Goal: Transaction & Acquisition: Purchase product/service

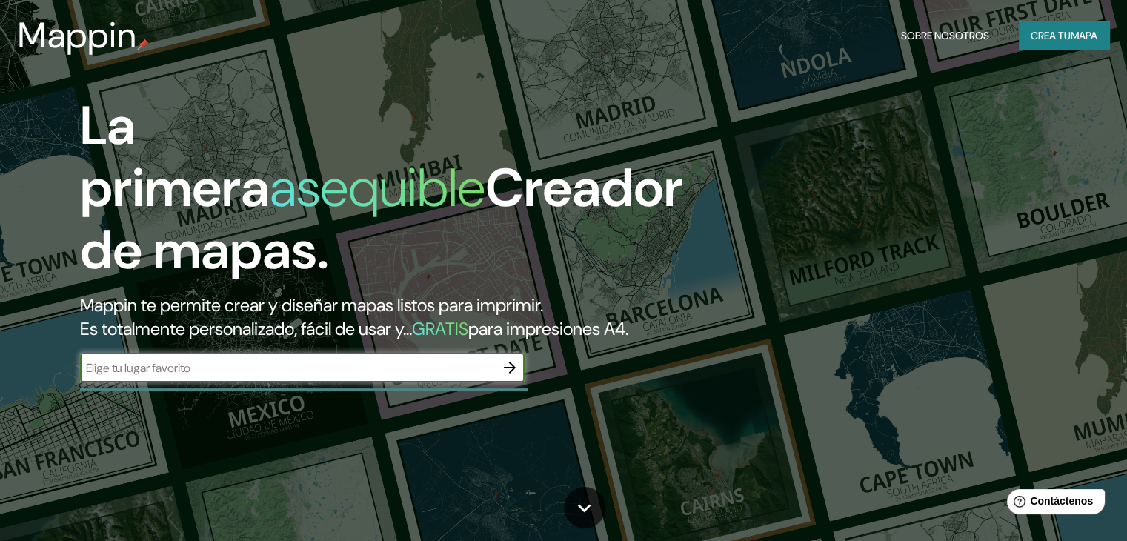
click at [214, 376] on input "text" at bounding box center [287, 367] width 415 height 17
type input "TEMOAYA ESTADO DE MEXICO"
click at [505, 376] on icon "button" at bounding box center [510, 367] width 18 height 18
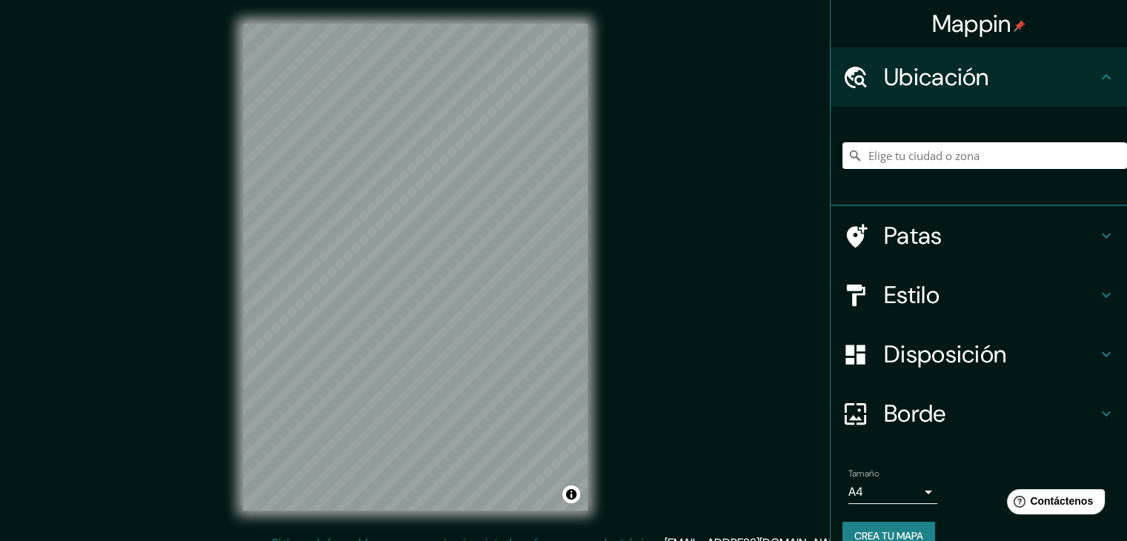
click at [928, 77] on font "Ubicación" at bounding box center [936, 76] width 105 height 31
click at [933, 161] on input "Elige tu ciudad o zona" at bounding box center [984, 155] width 284 height 27
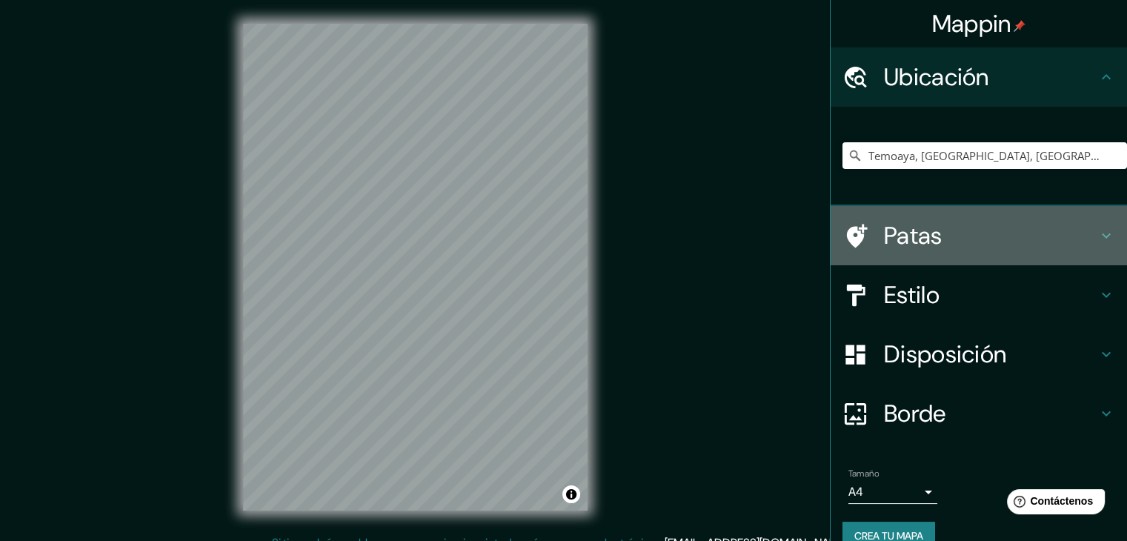
click at [1000, 234] on h4 "Patas" at bounding box center [990, 236] width 213 height 30
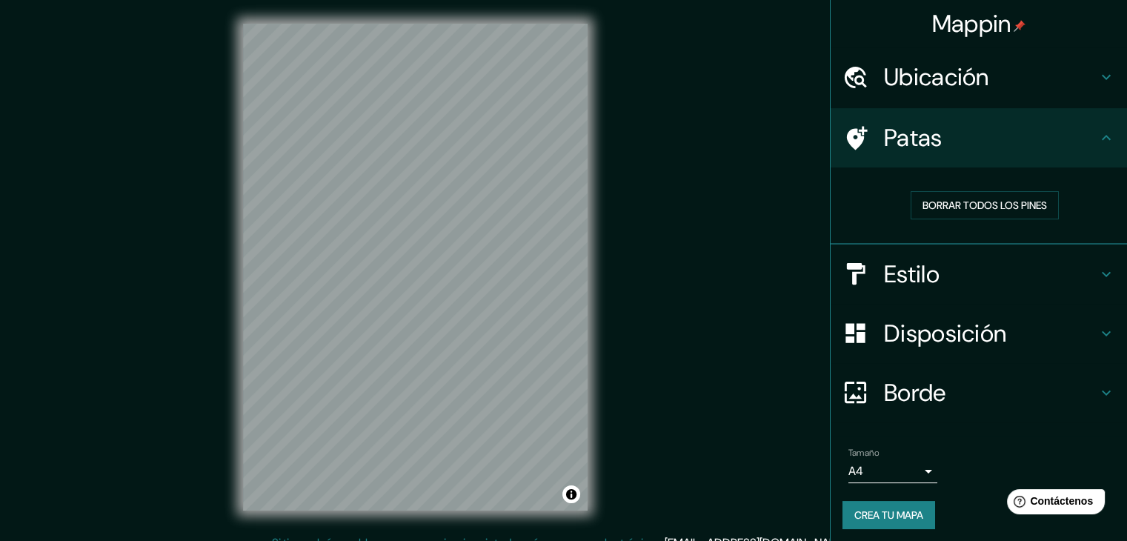
click at [936, 284] on h4 "Estilo" at bounding box center [990, 274] width 213 height 30
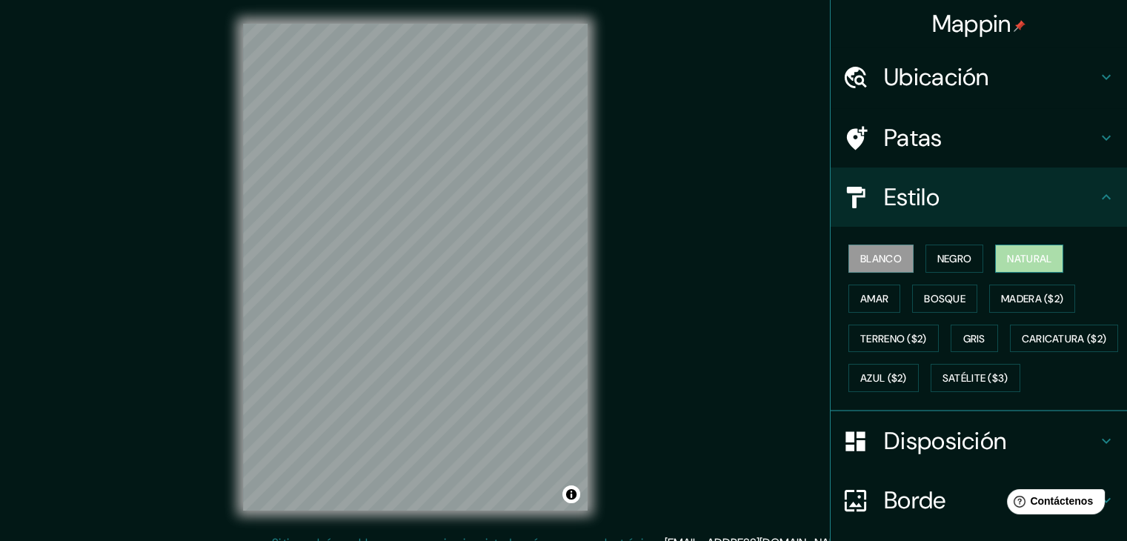
click at [1011, 252] on font "Natural" at bounding box center [1029, 258] width 44 height 13
click at [937, 258] on font "Negro" at bounding box center [954, 258] width 35 height 13
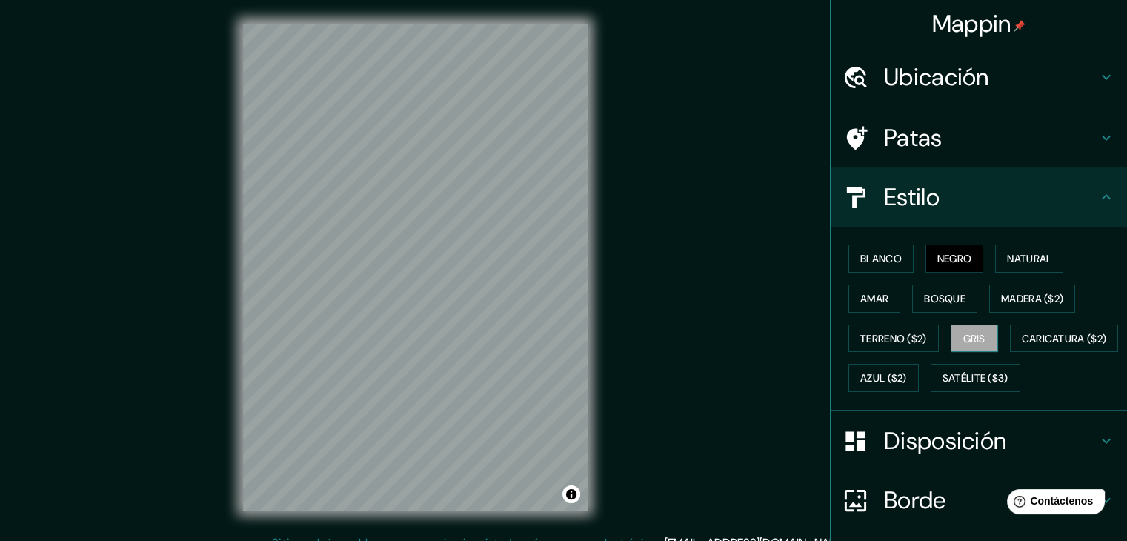
click at [972, 343] on font "Gris" at bounding box center [974, 338] width 22 height 13
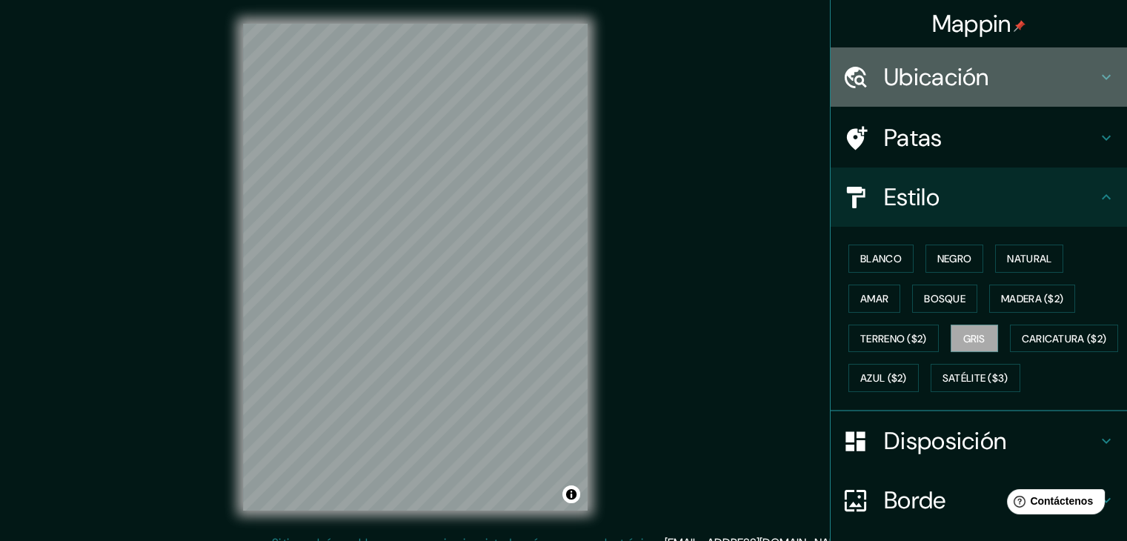
click at [966, 89] on font "Ubicación" at bounding box center [936, 76] width 105 height 31
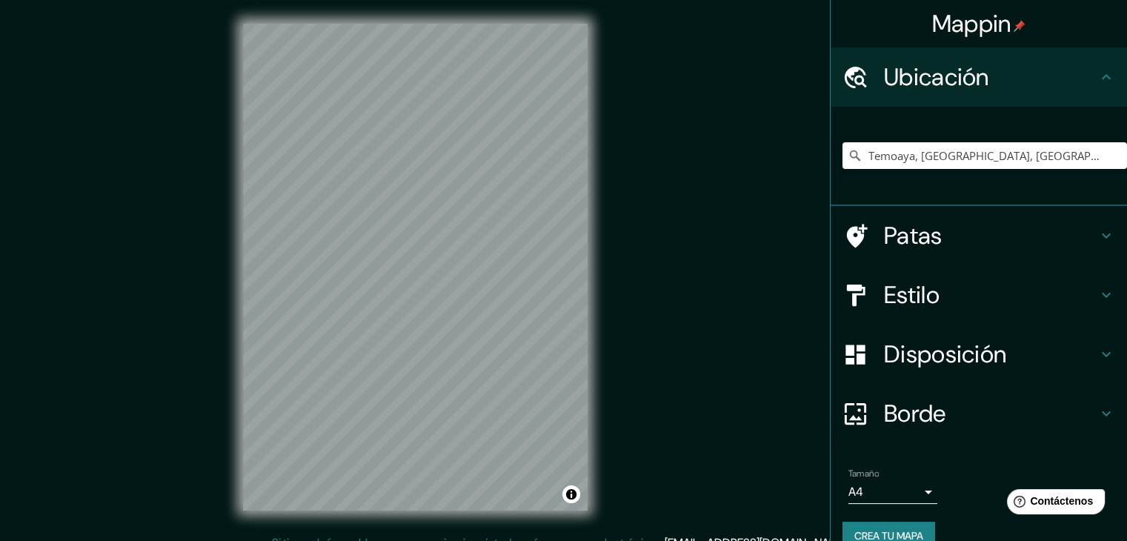
click at [907, 399] on font "Borde" at bounding box center [915, 413] width 62 height 31
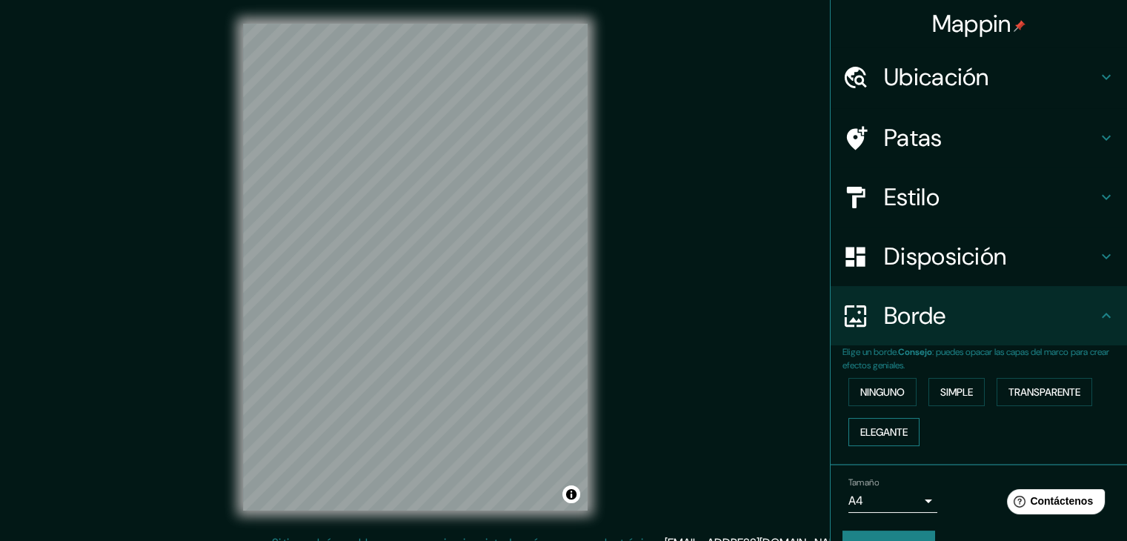
click at [862, 425] on font "Elegante" at bounding box center [883, 431] width 47 height 13
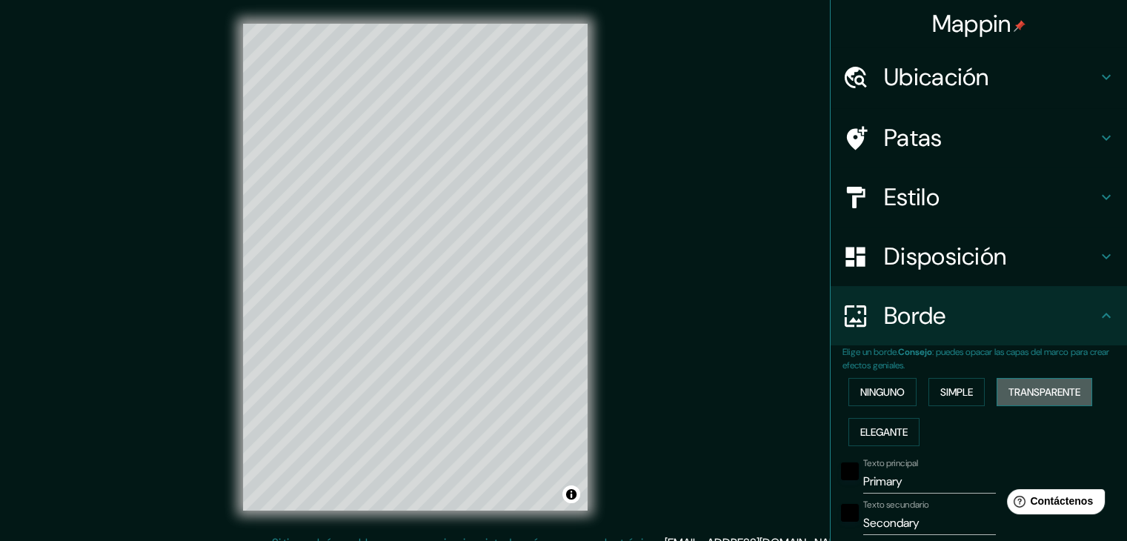
click at [998, 385] on button "Transparente" at bounding box center [1044, 392] width 96 height 28
click at [953, 378] on button "Simple" at bounding box center [956, 392] width 56 height 28
click at [869, 385] on font "Ninguno" at bounding box center [882, 391] width 44 height 13
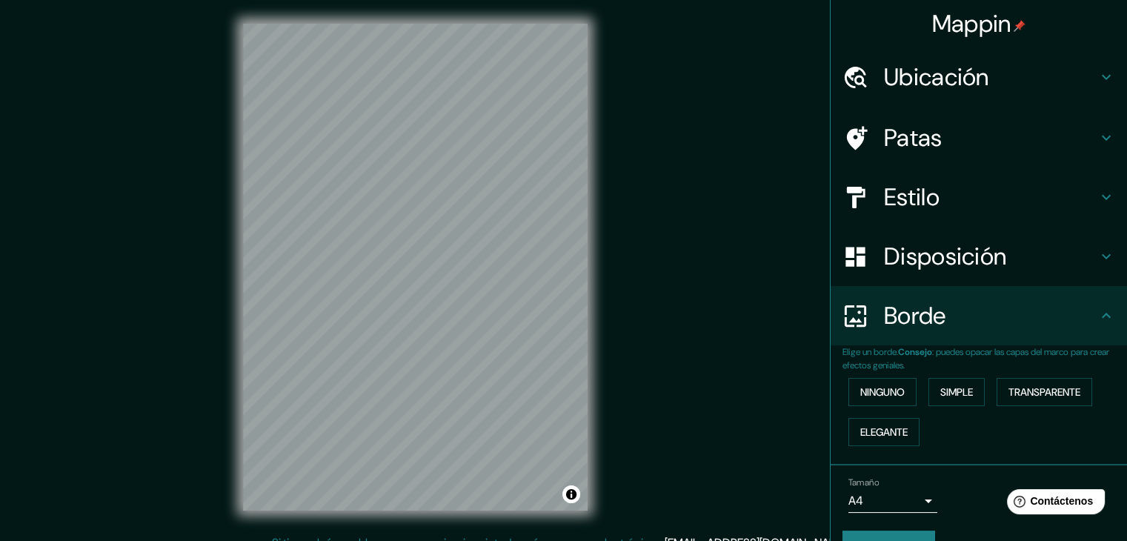
click at [934, 89] on font "Ubicación" at bounding box center [936, 76] width 105 height 31
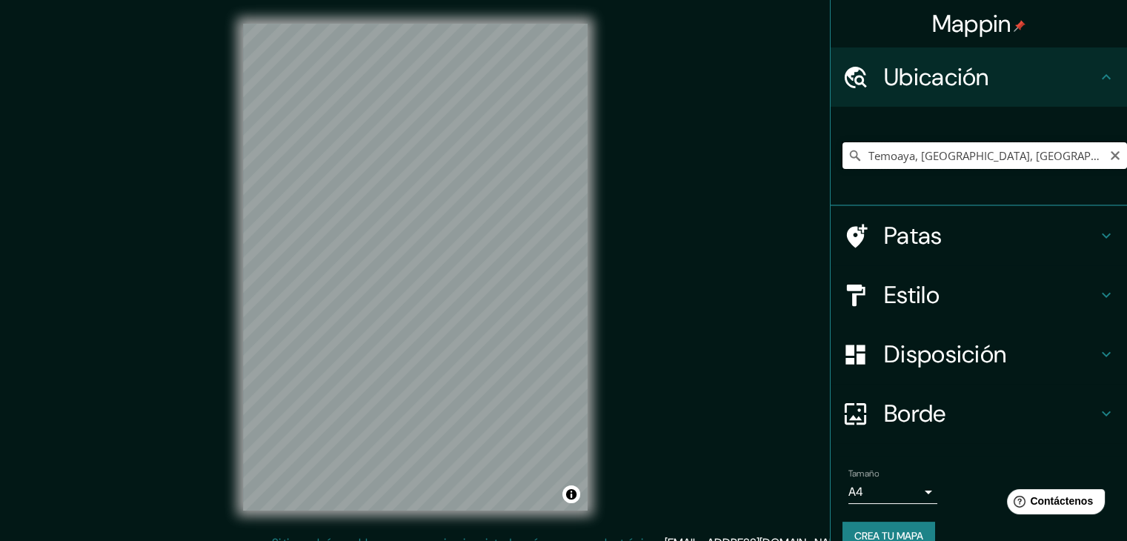
click at [1063, 159] on input "Temoaya, [GEOGRAPHIC_DATA], [GEOGRAPHIC_DATA]" at bounding box center [984, 155] width 284 height 27
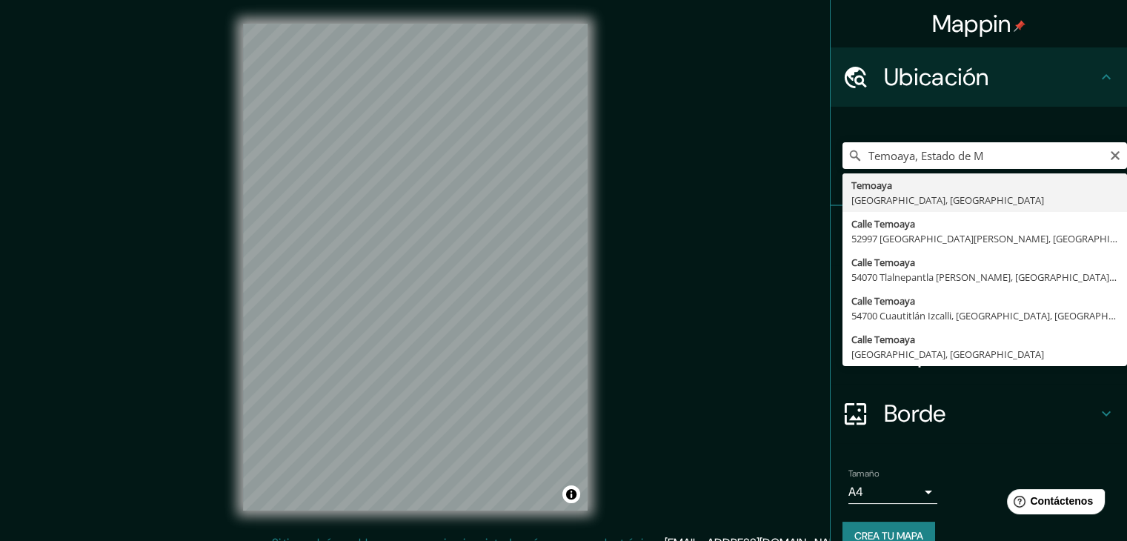
type input "Temoaya, [GEOGRAPHIC_DATA], [GEOGRAPHIC_DATA]"
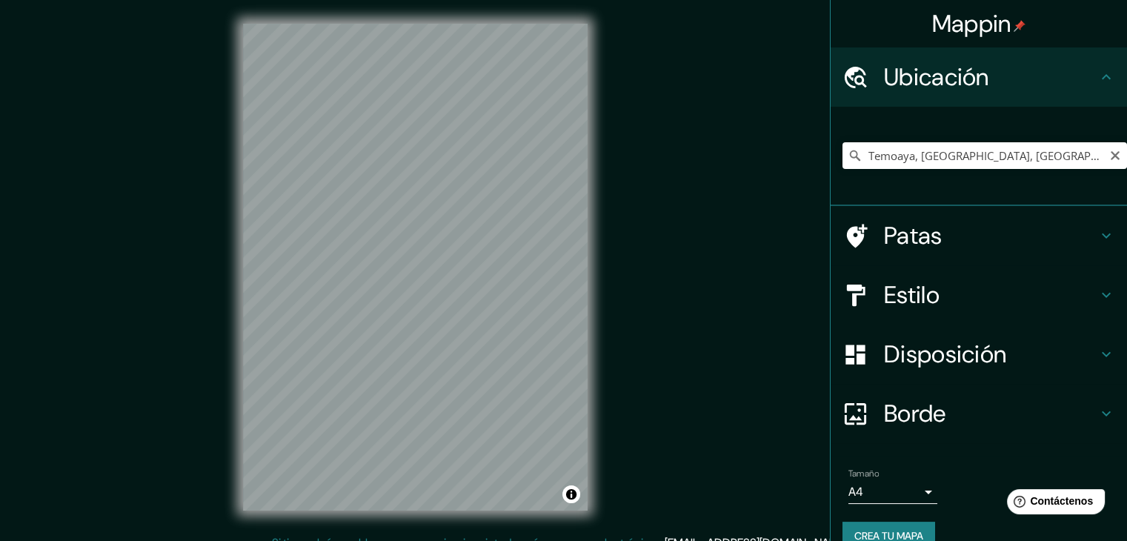
click at [717, 248] on div "Mappin Ubicación Temoaya, Estado de México, México Patas Estilo Disposición Bor…" at bounding box center [563, 279] width 1127 height 558
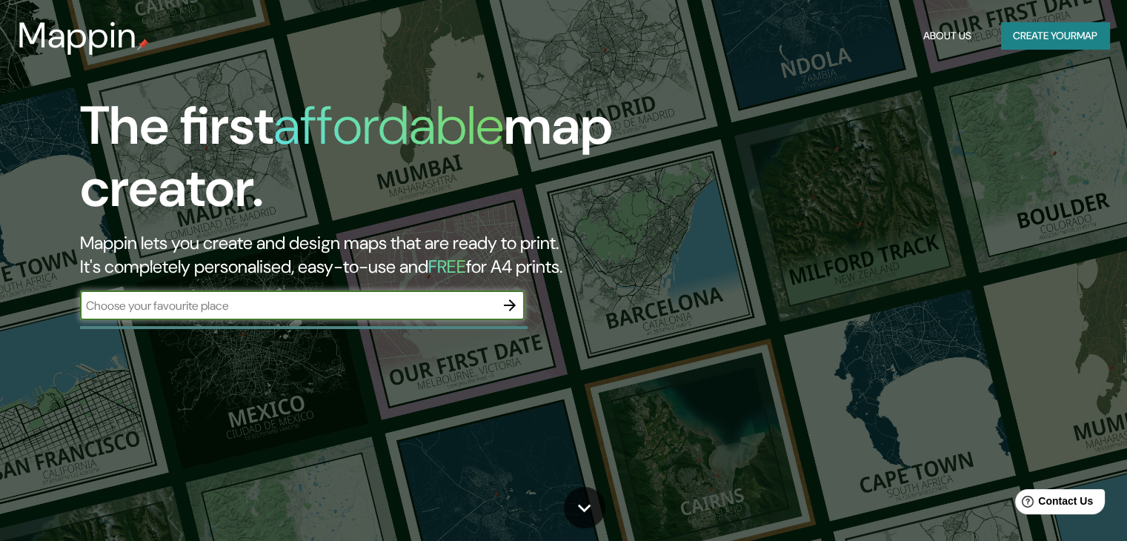
click at [1043, 27] on button "Create your map" at bounding box center [1055, 35] width 108 height 27
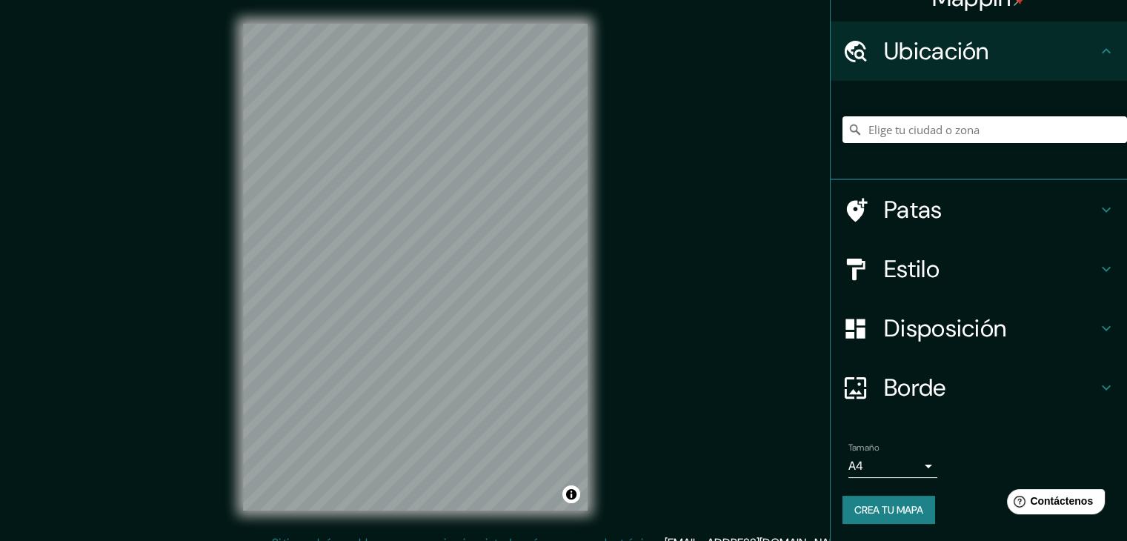
click at [920, 367] on div "Borde" at bounding box center [978, 387] width 296 height 59
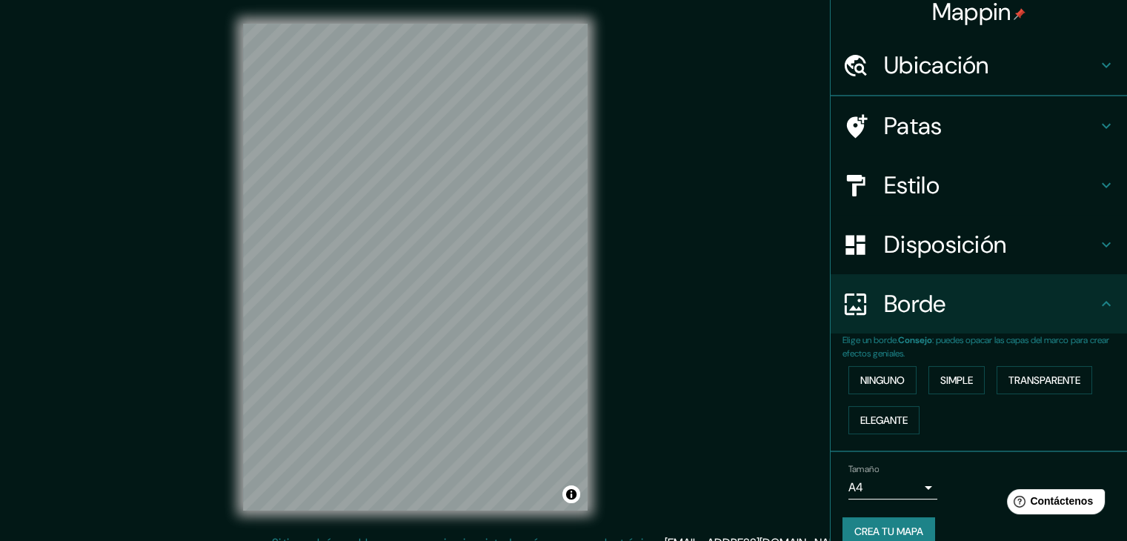
scroll to position [26, 0]
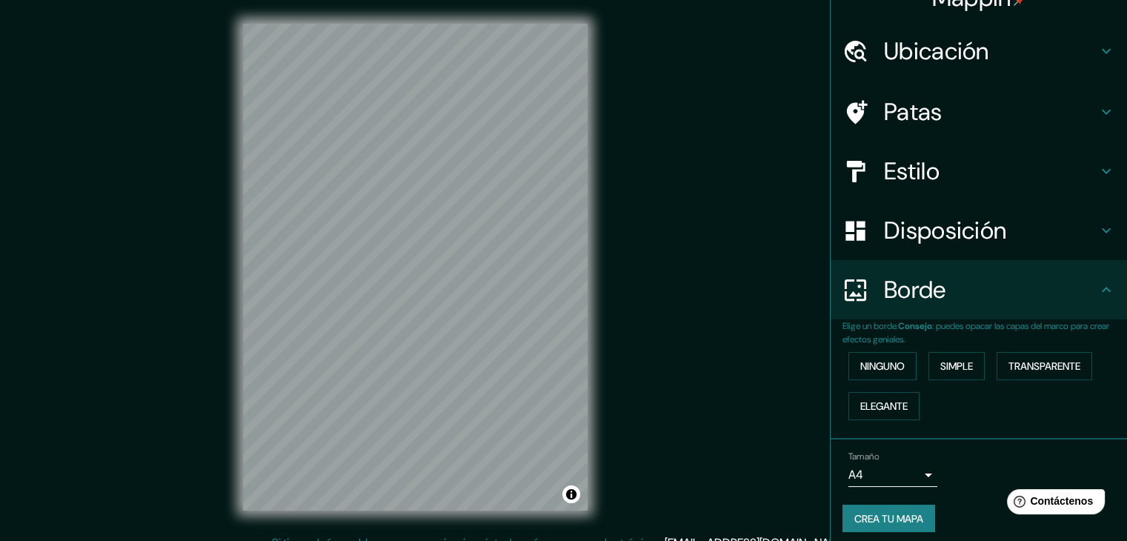
click at [910, 279] on font "Borde" at bounding box center [915, 289] width 62 height 31
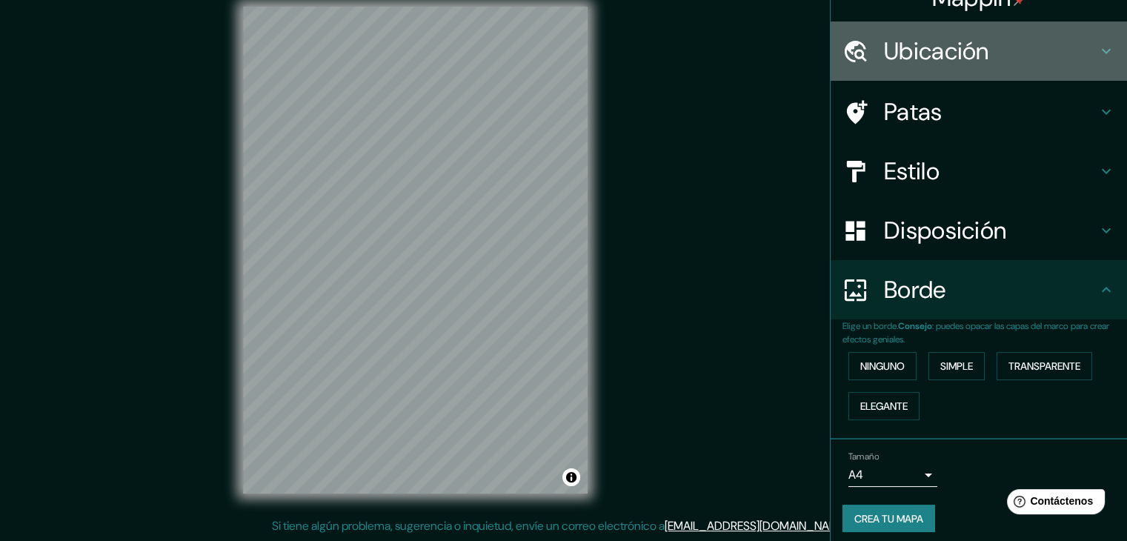
click at [918, 55] on font "Ubicación" at bounding box center [936, 51] width 105 height 31
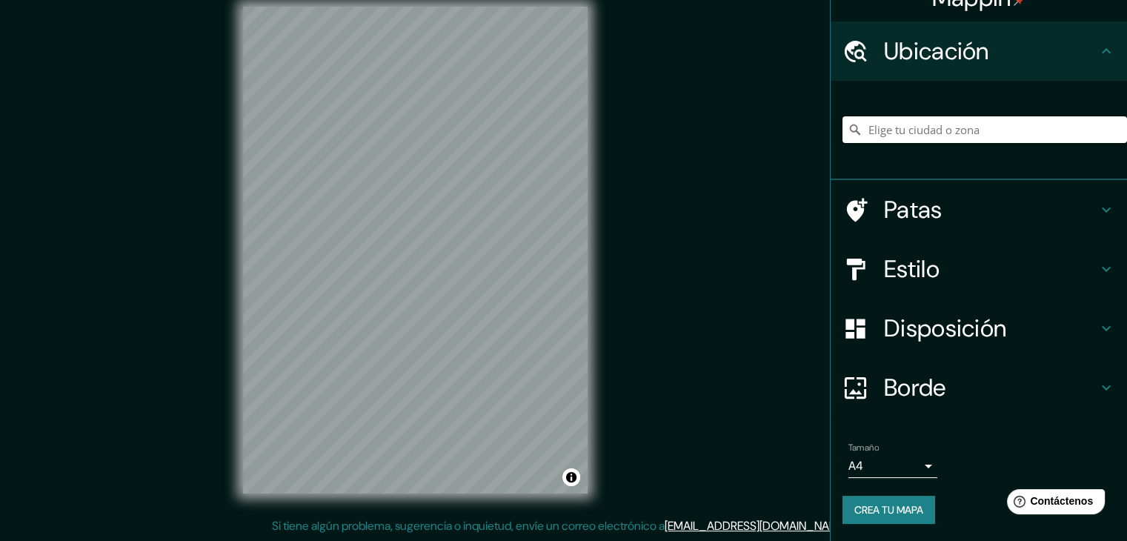
click at [917, 124] on input "Elige tu ciudad o zona" at bounding box center [984, 129] width 284 height 27
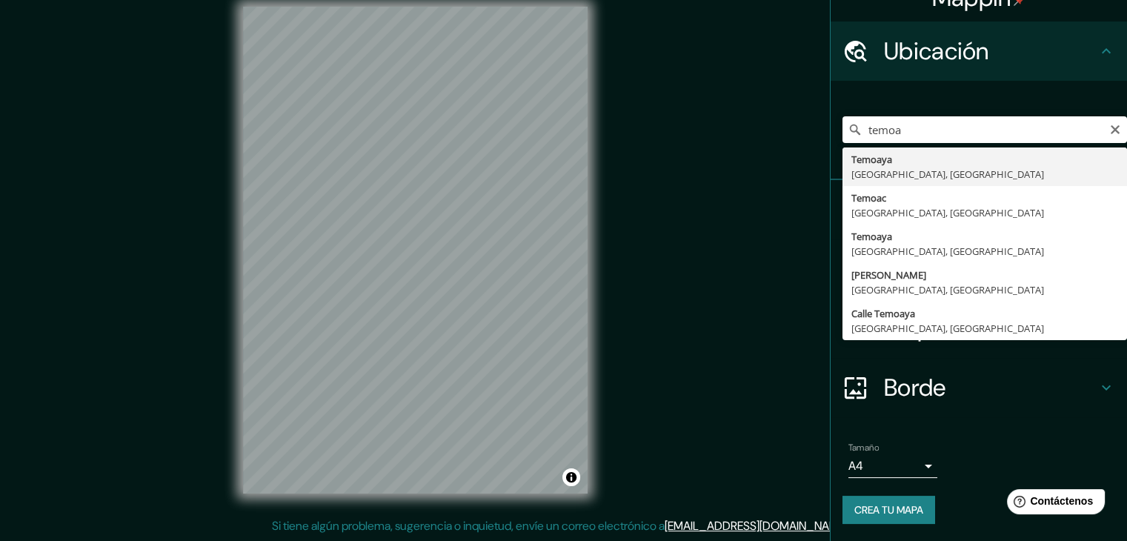
type input "Temoaya, [GEOGRAPHIC_DATA], [GEOGRAPHIC_DATA]"
